Goal: Task Accomplishment & Management: Use online tool/utility

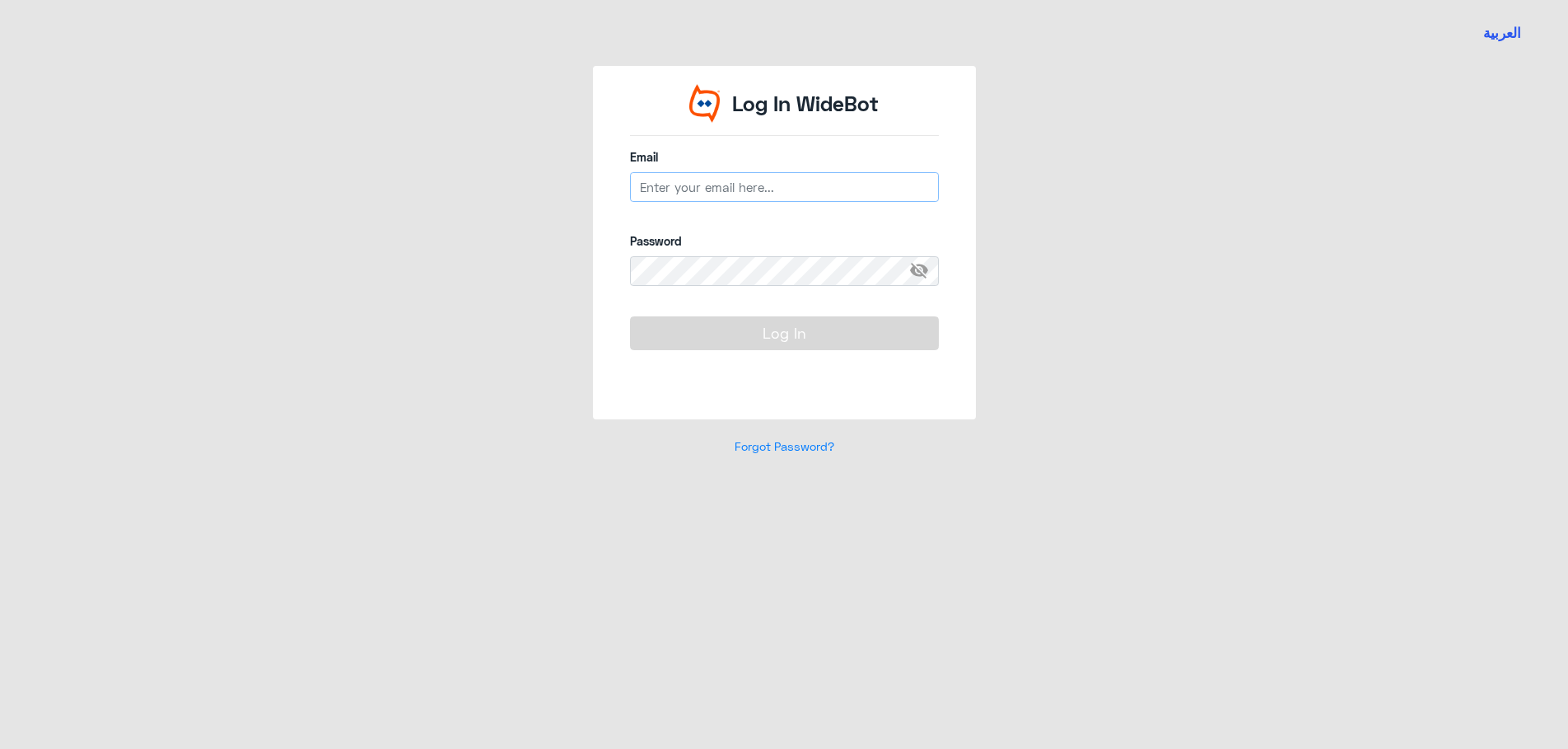
type input "[EMAIL_ADDRESS][DOMAIN_NAME]"
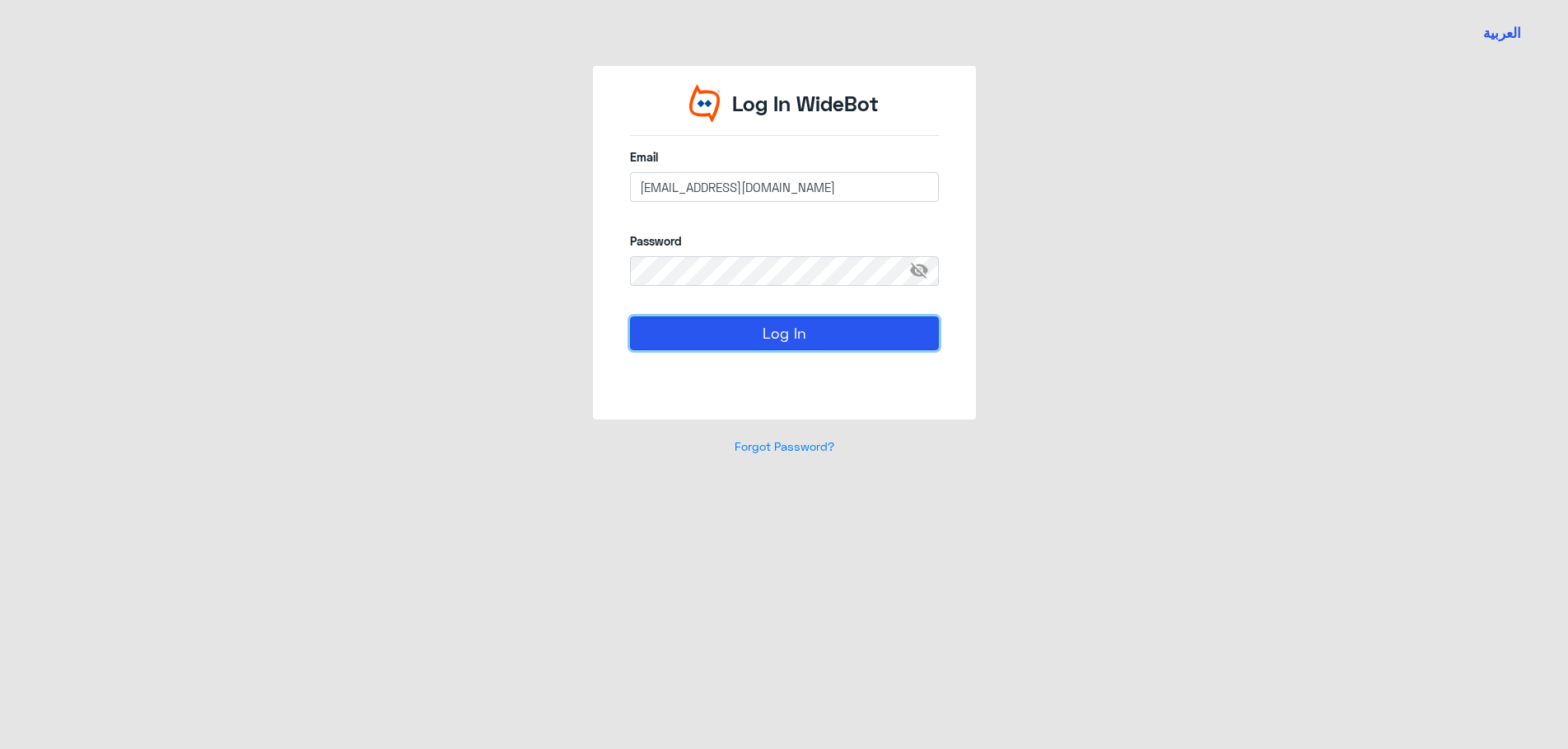
click at [666, 328] on button "Log In" at bounding box center [784, 333] width 309 height 33
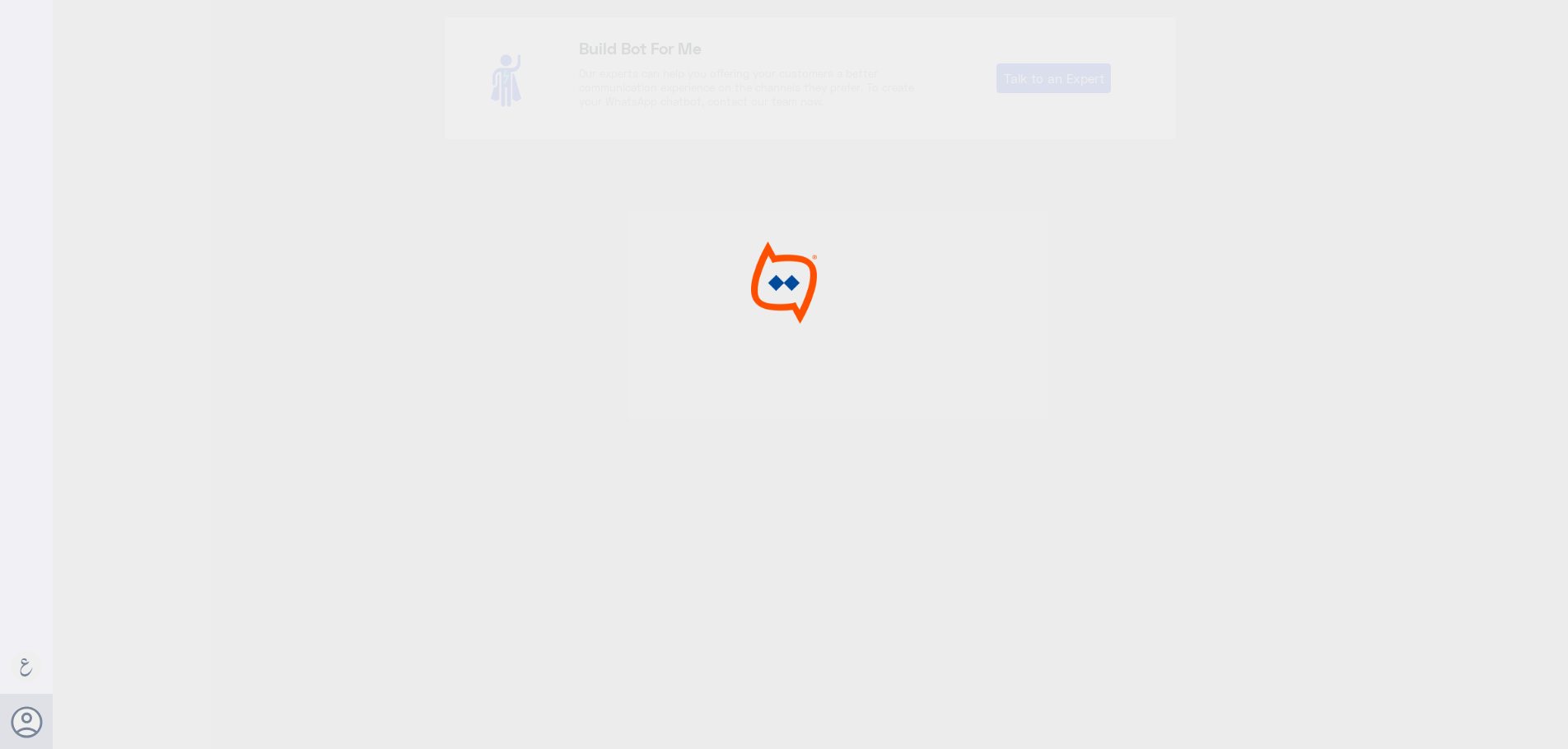
click at [708, 329] on div at bounding box center [784, 376] width 1568 height 754
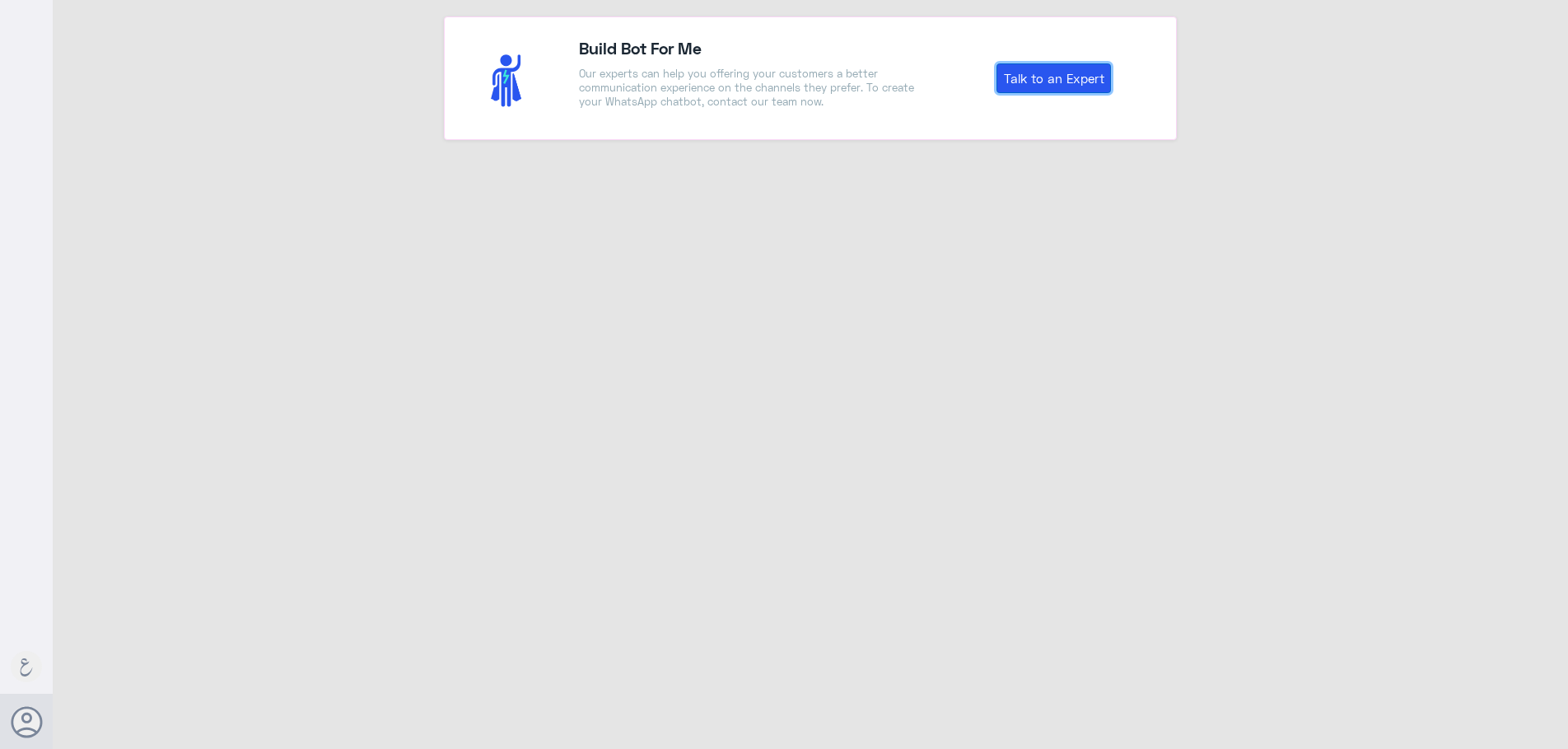
click at [1070, 83] on link "Talk to an Expert" at bounding box center [1054, 78] width 114 height 30
click at [669, 64] on div "Build Bot For Me Our experts can help you offering your customers a better comm…" at bounding box center [750, 78] width 366 height 86
click at [1063, 81] on link "Talk to an Expert" at bounding box center [1054, 78] width 114 height 30
click at [1036, 71] on link "Talk to an Expert" at bounding box center [1054, 78] width 114 height 30
click at [1074, 93] on div "Build Bot For Me Our experts can help you offering your customers a better comm…" at bounding box center [810, 78] width 733 height 124
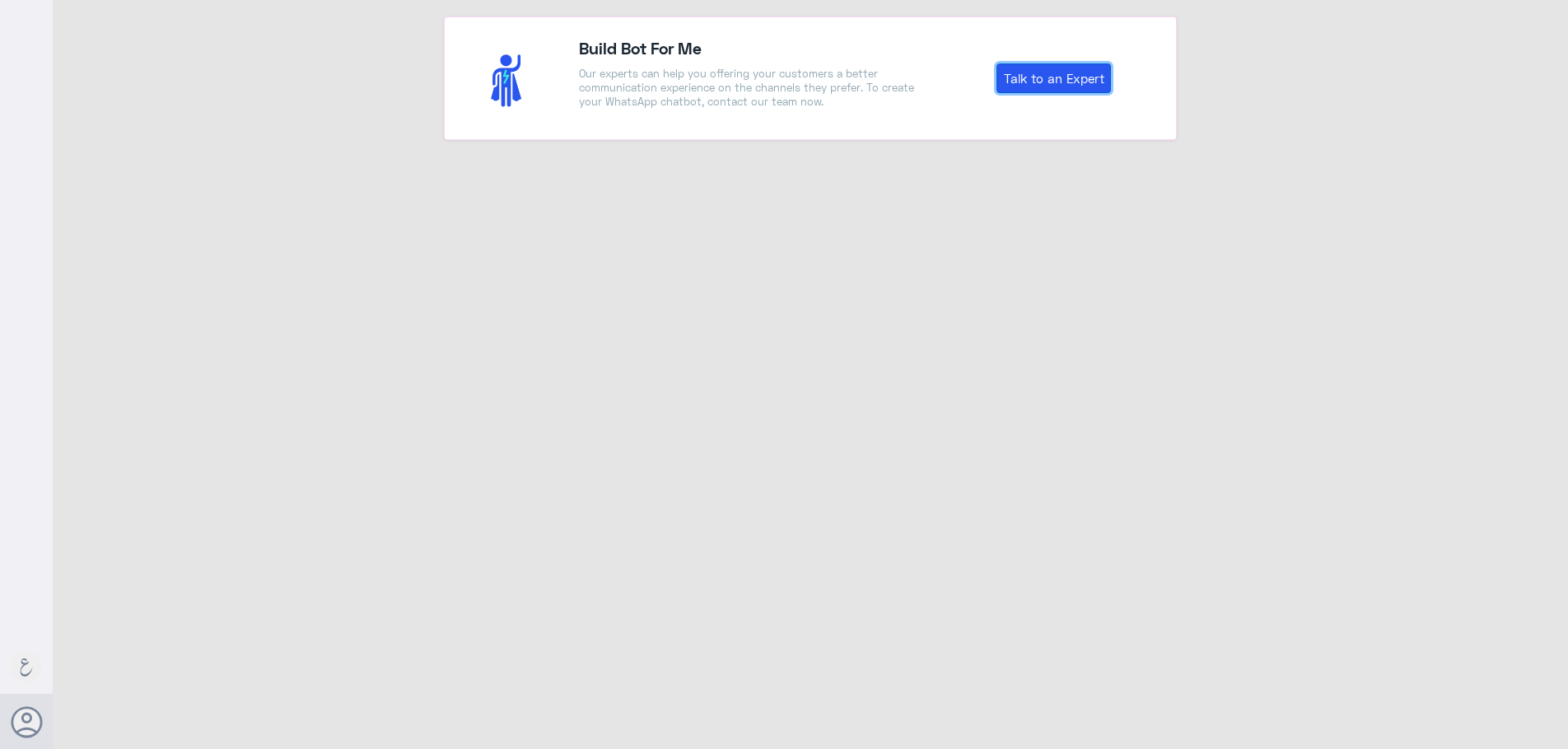
click at [1073, 86] on link "Talk to an Expert" at bounding box center [1054, 78] width 114 height 30
click at [1079, 80] on link "Talk to an Expert" at bounding box center [1054, 78] width 114 height 30
